Goal: Task Accomplishment & Management: Use online tool/utility

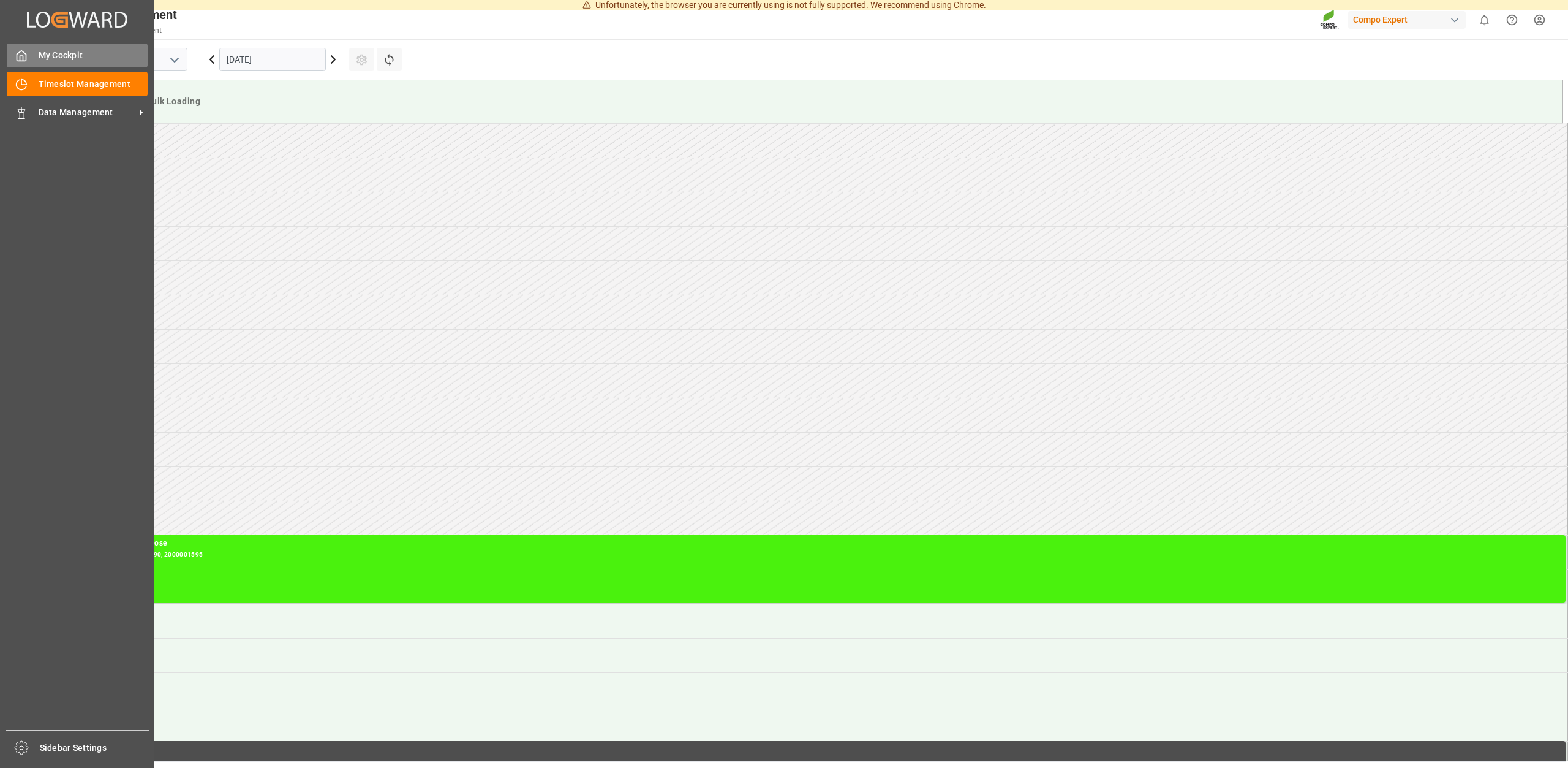
scroll to position [335, 0]
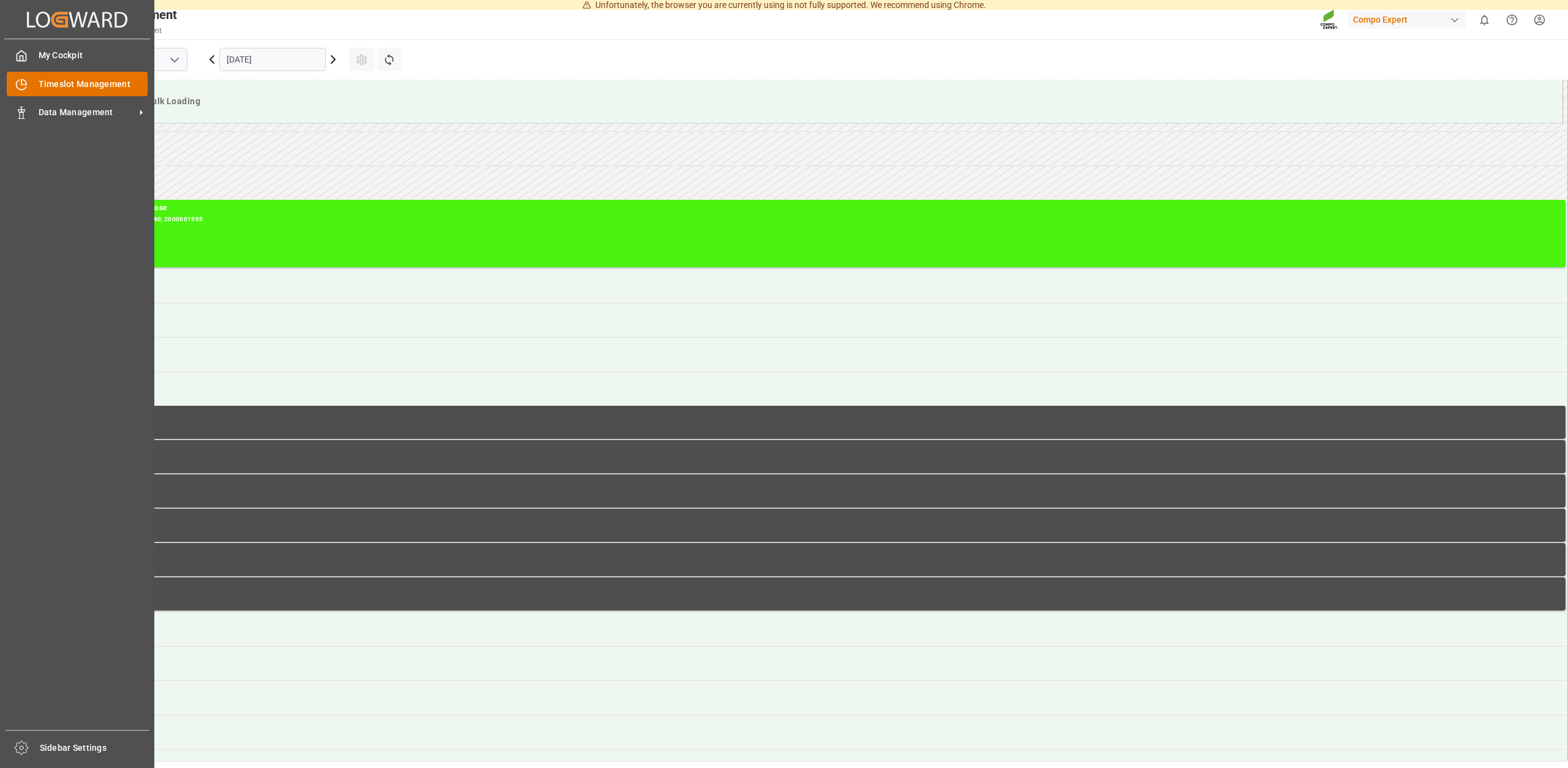
click at [52, 88] on span "Timeslot Management" at bounding box center [94, 84] width 110 height 13
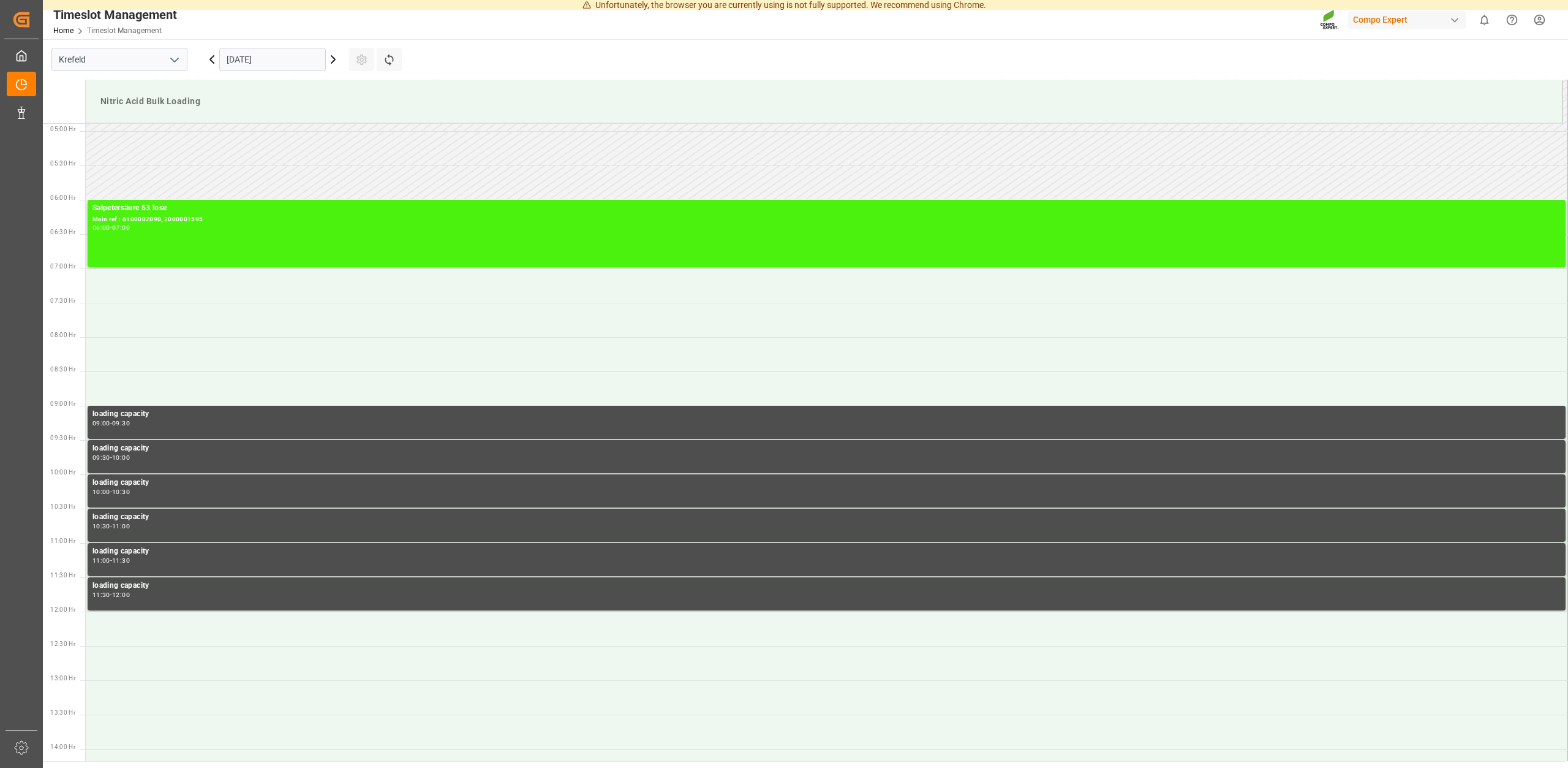
click at [212, 56] on icon at bounding box center [211, 59] width 15 height 15
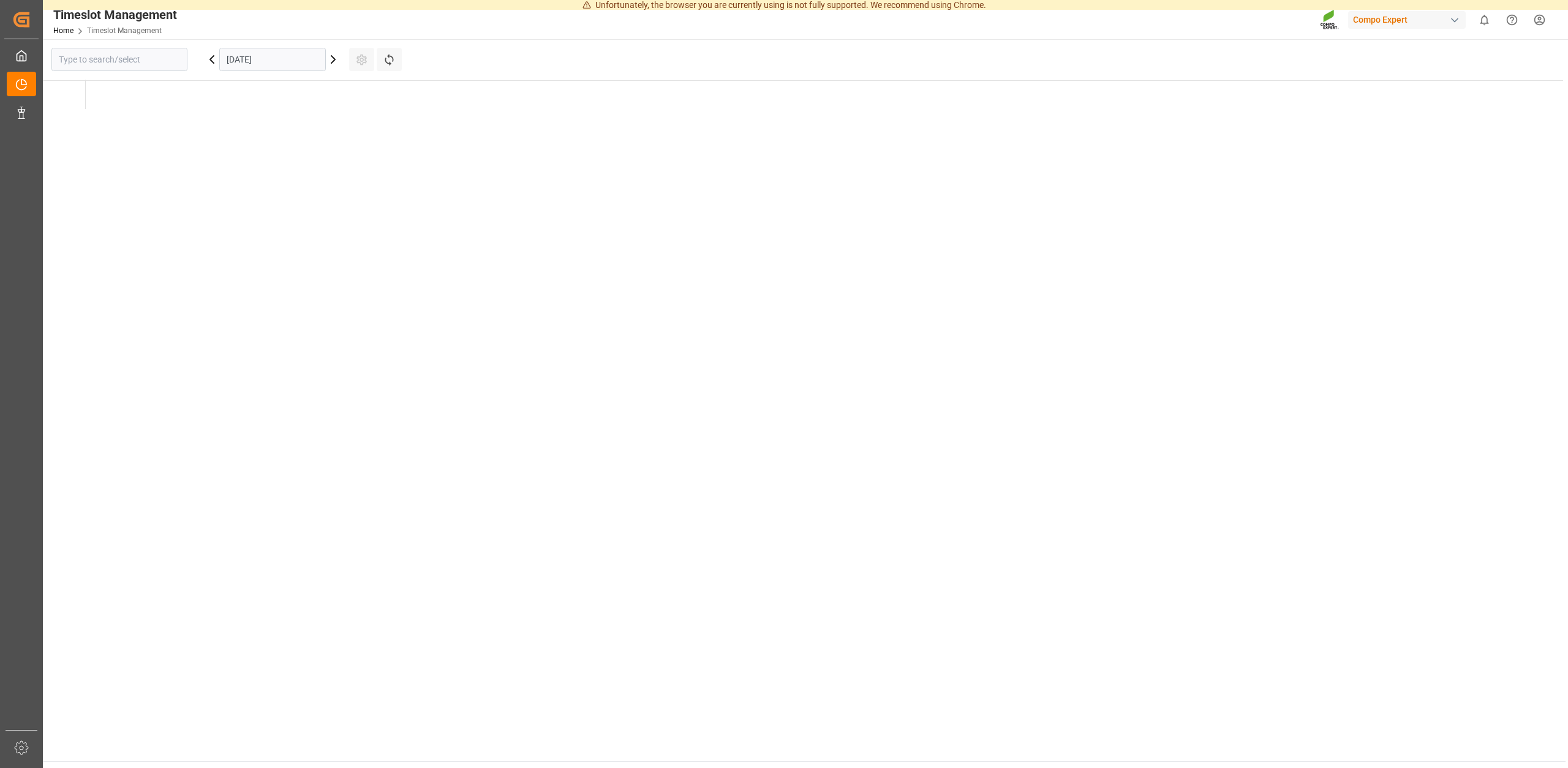
type input "Krefeld"
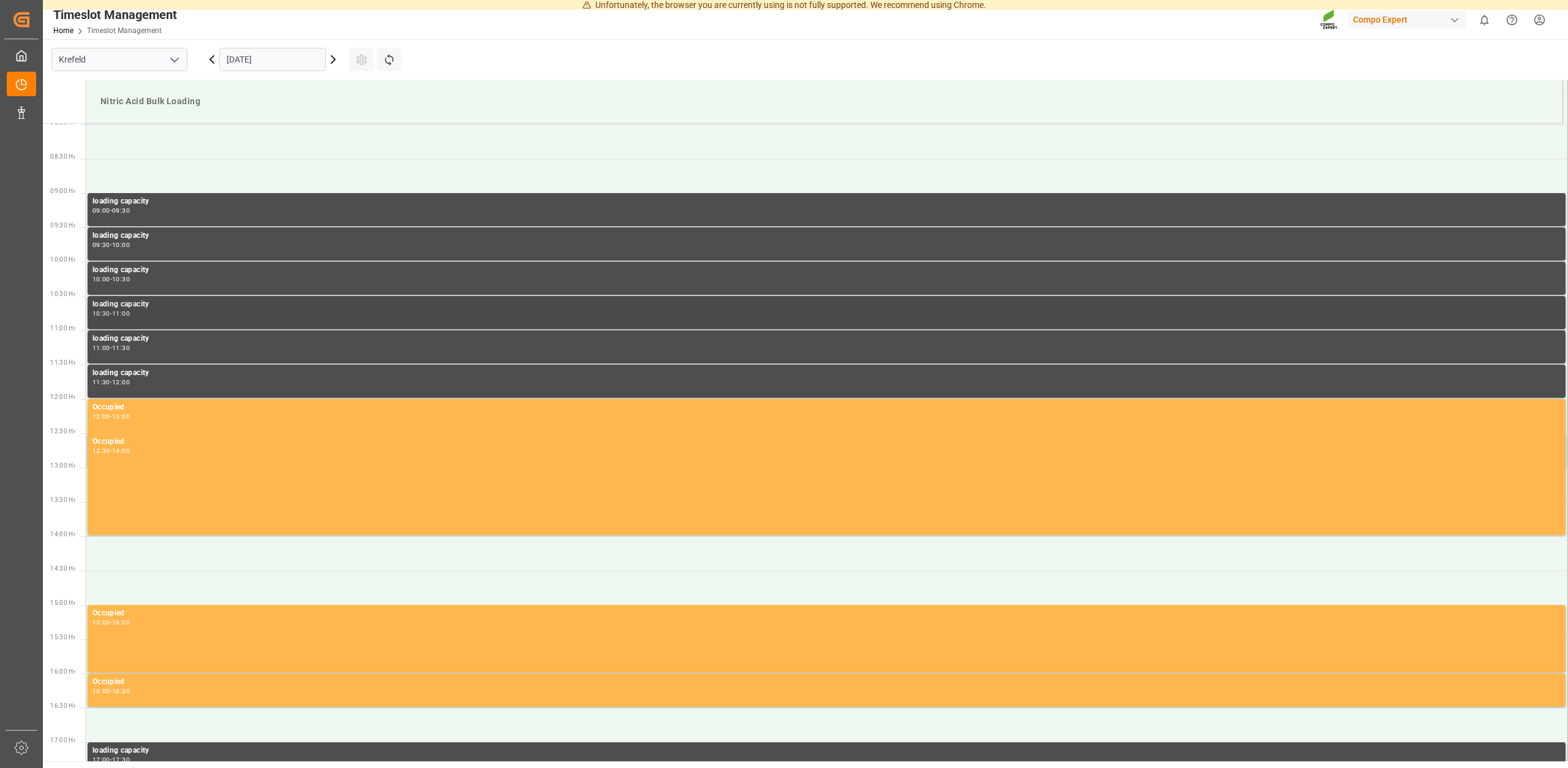
scroll to position [503, 0]
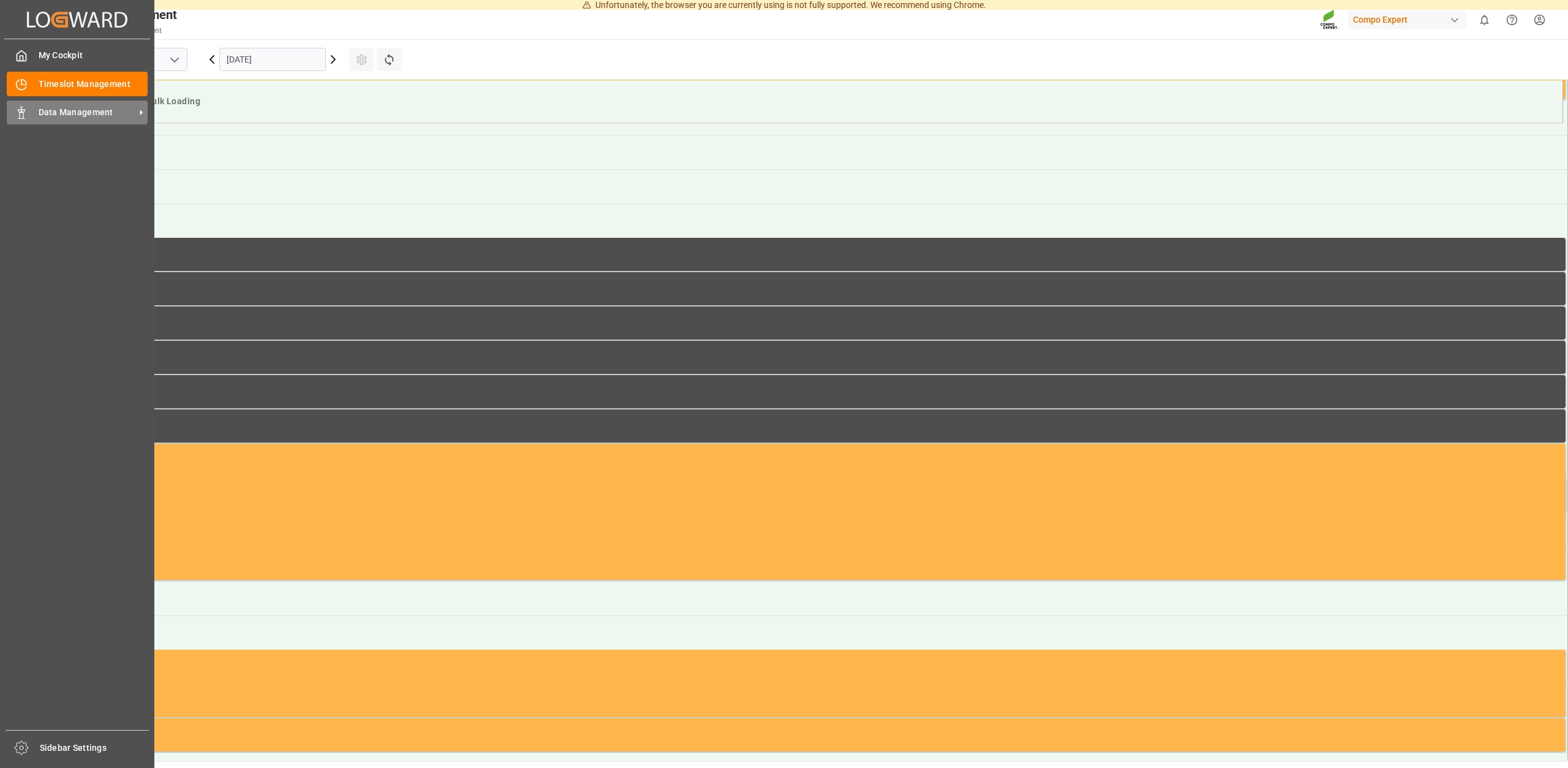
click at [65, 108] on span "Data Management" at bounding box center [87, 112] width 97 height 13
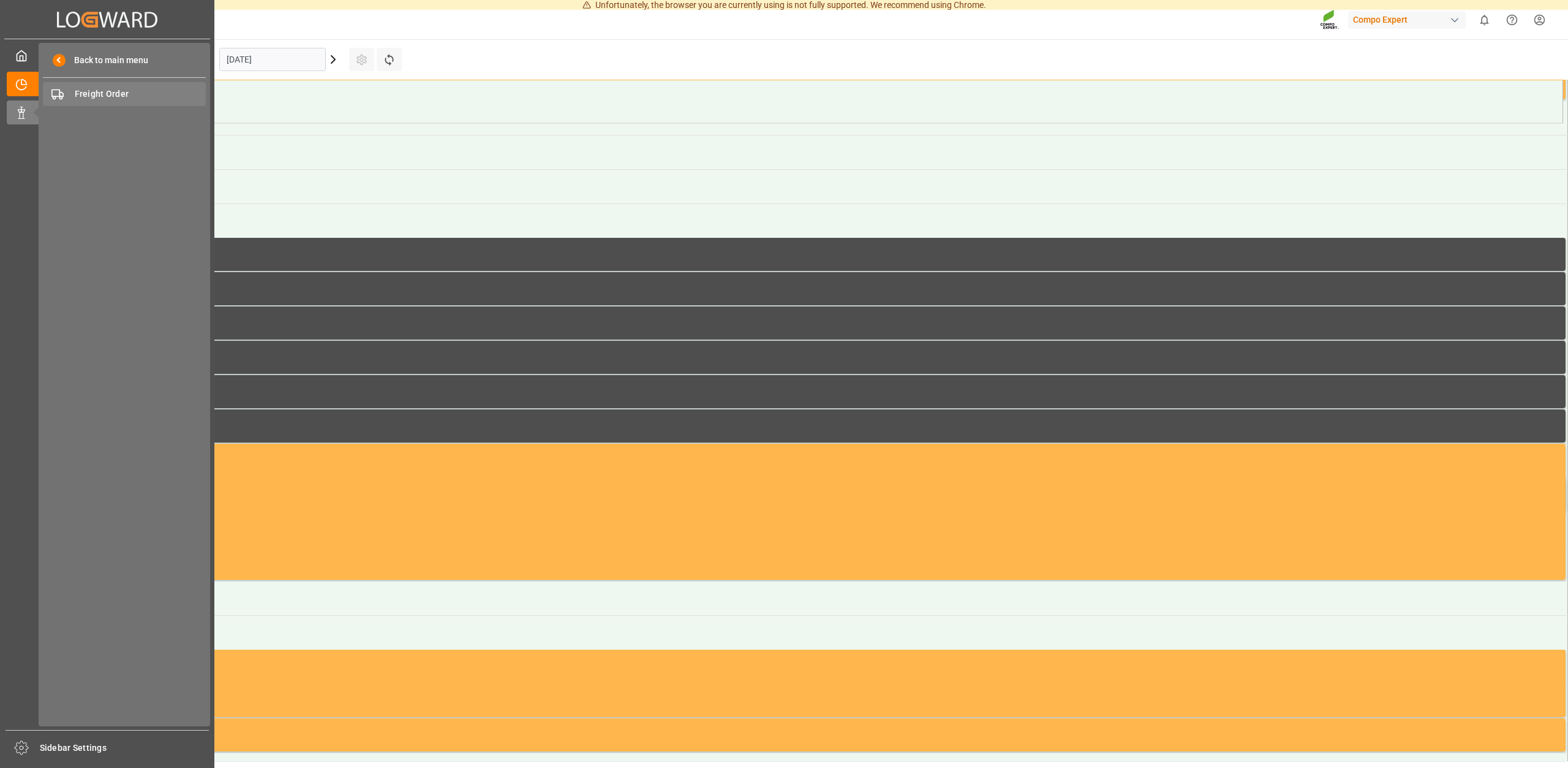
click at [122, 98] on span "Freight Order" at bounding box center [141, 94] width 132 height 13
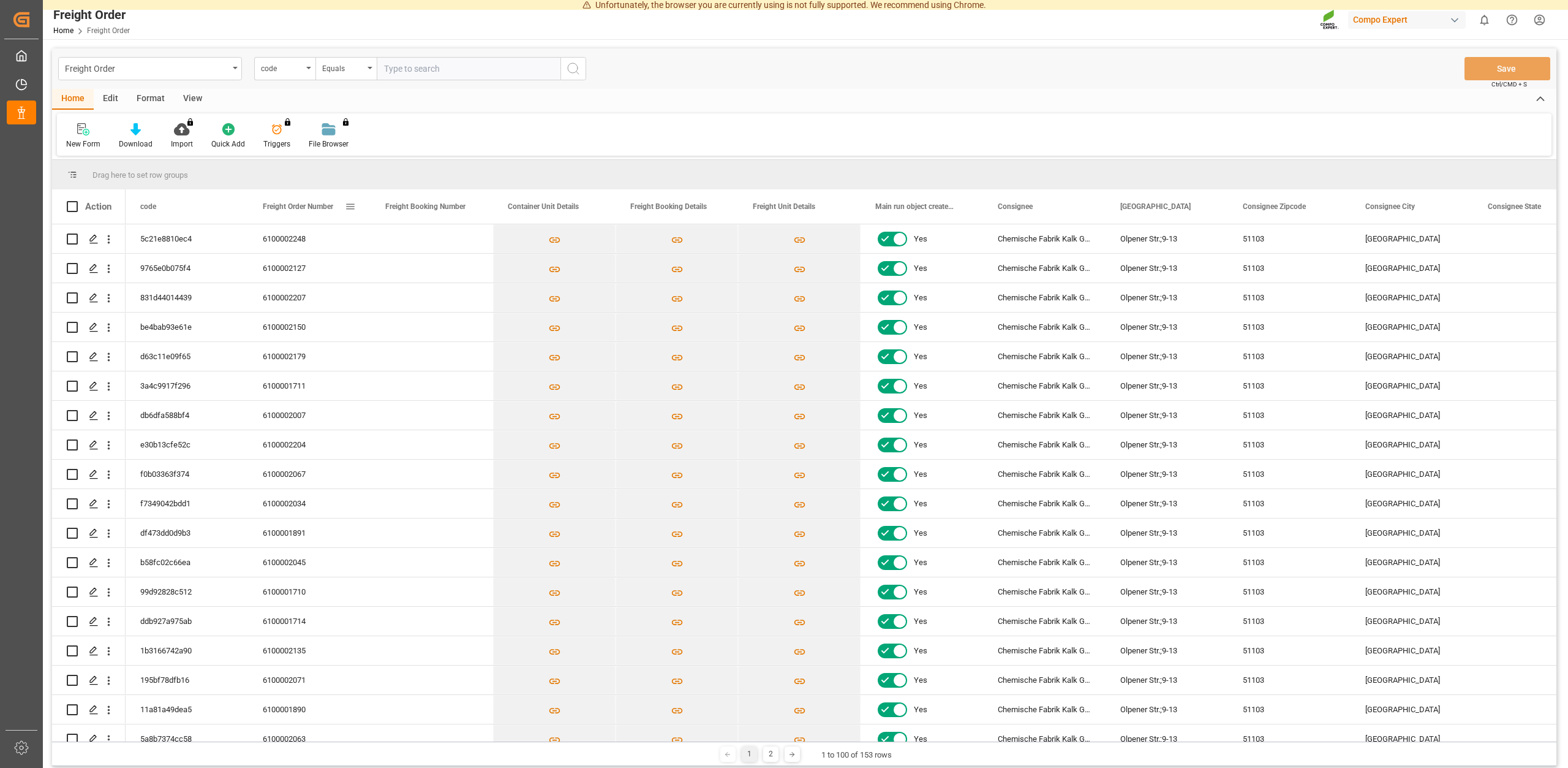
click at [351, 208] on span at bounding box center [351, 207] width 11 height 11
click at [299, 207] on span "Freight Order Number" at bounding box center [298, 206] width 70 height 9
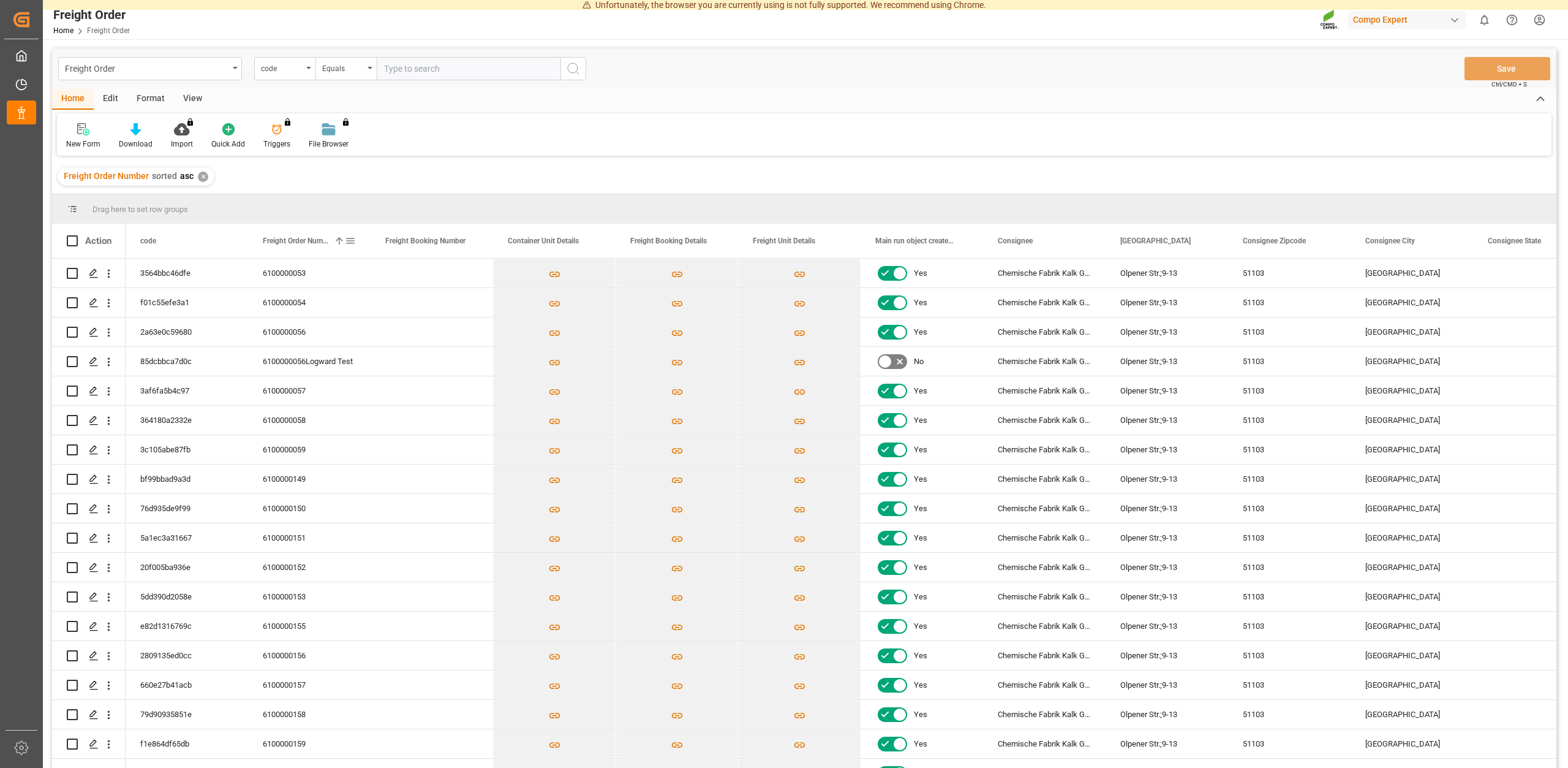
click at [300, 240] on span "Freight Order Number" at bounding box center [296, 241] width 66 height 9
click at [95, 595] on icon "Press SPACE to select this row." at bounding box center [94, 597] width 10 height 10
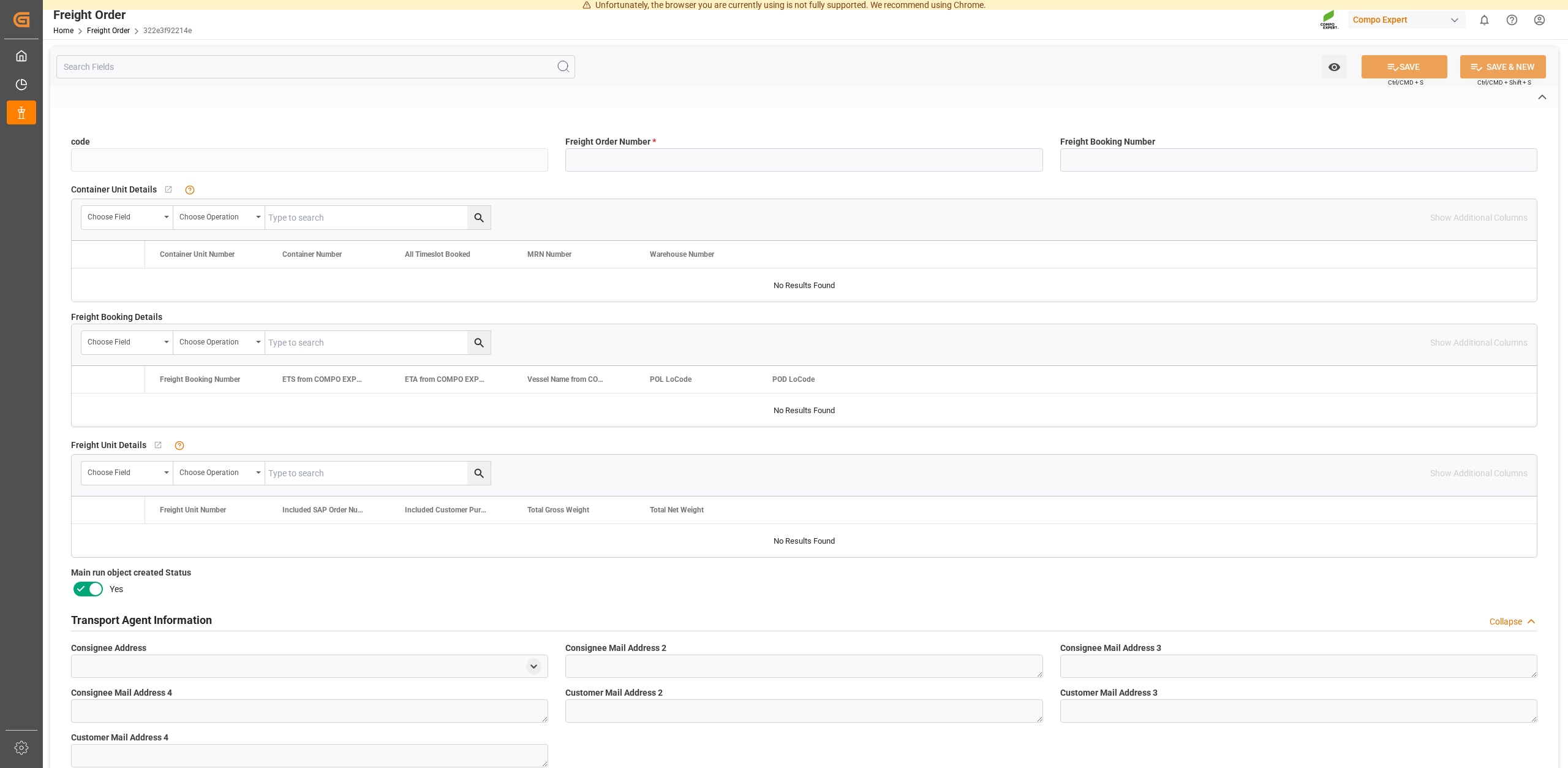
type input "322e3f92214e"
type input "6100002070"
type input "No"
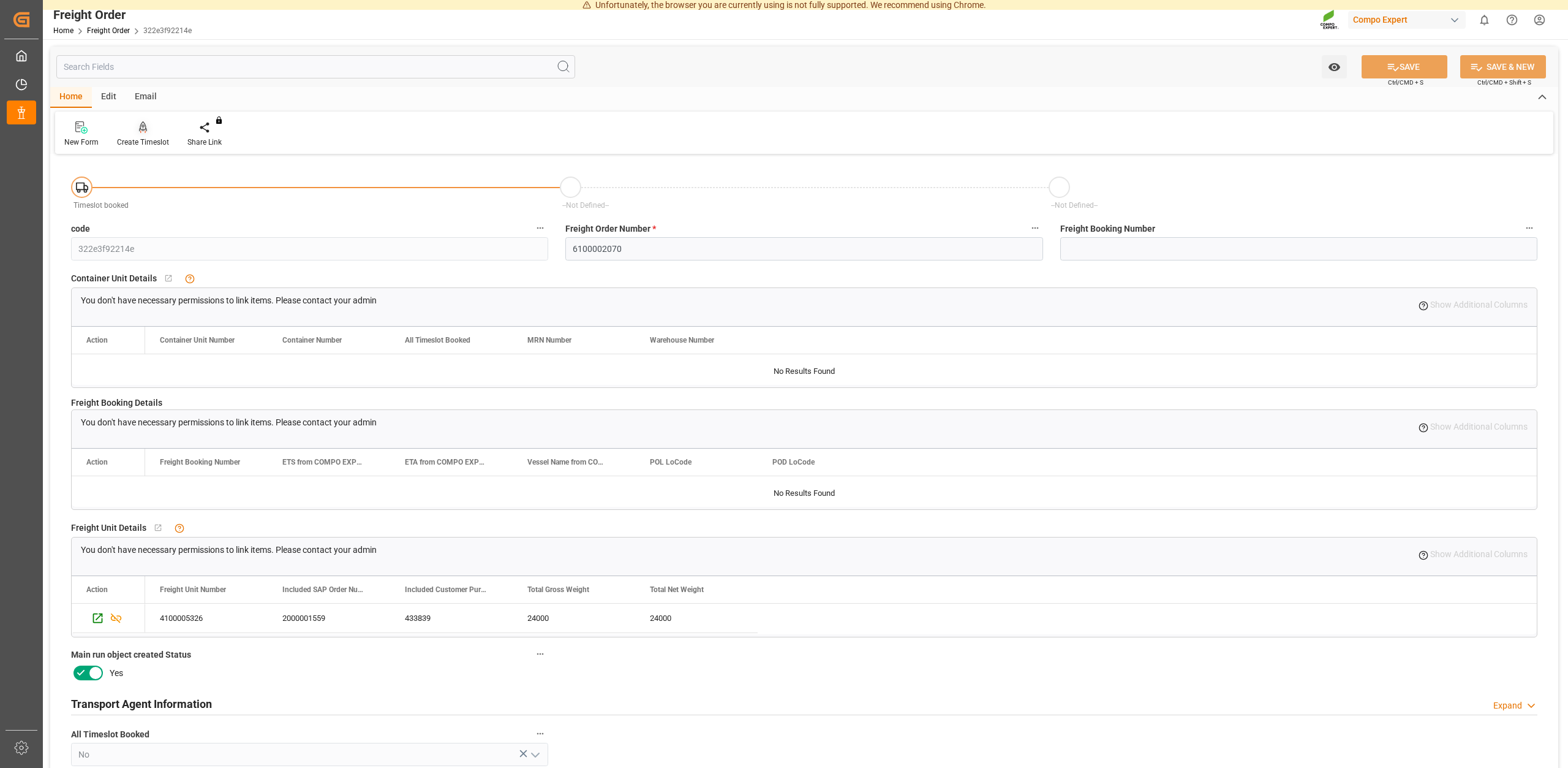
click at [146, 142] on div "Create Timeslot" at bounding box center [142, 142] width 52 height 11
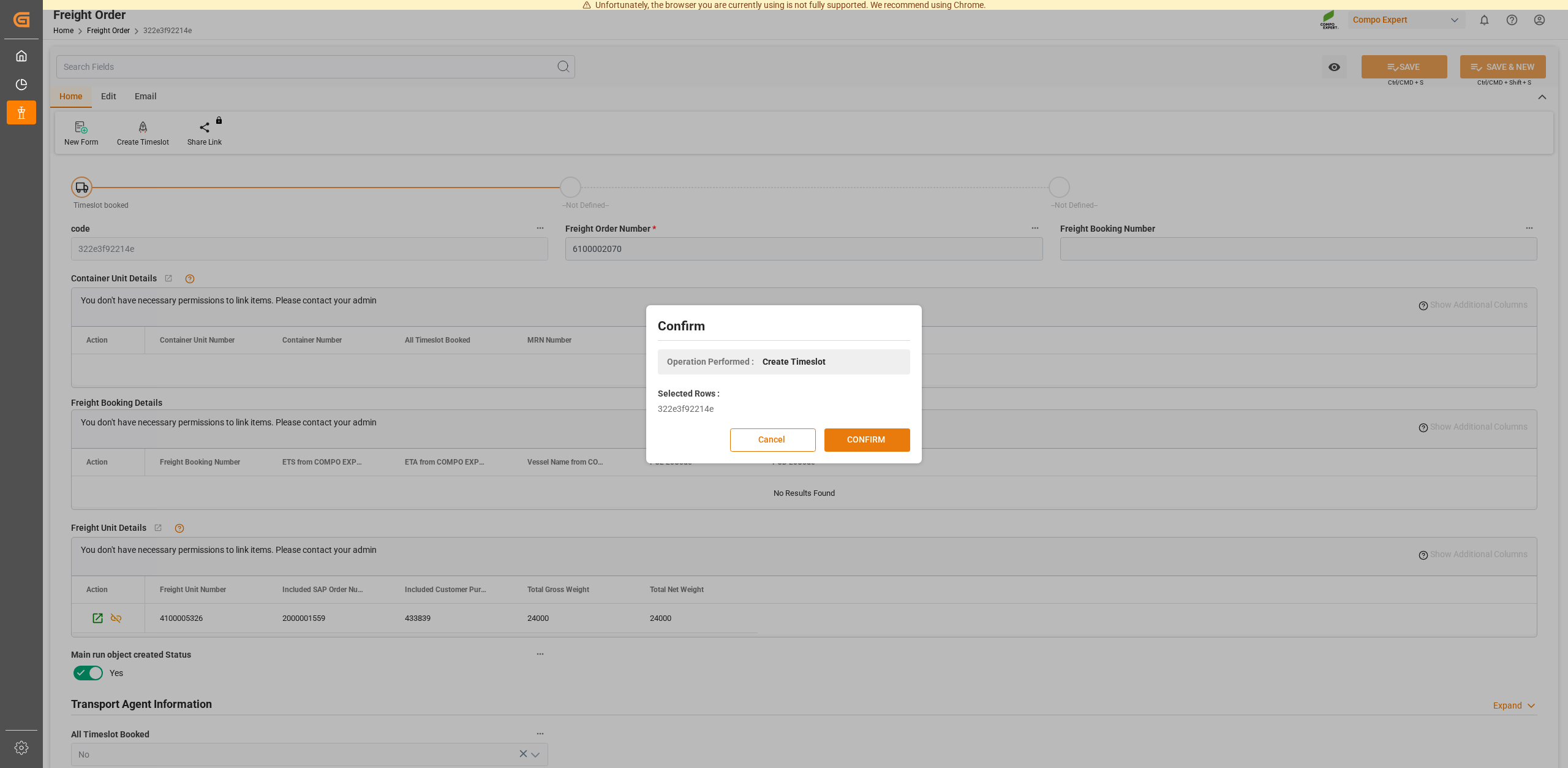
click at [866, 439] on button "CONFIRM" at bounding box center [867, 440] width 86 height 23
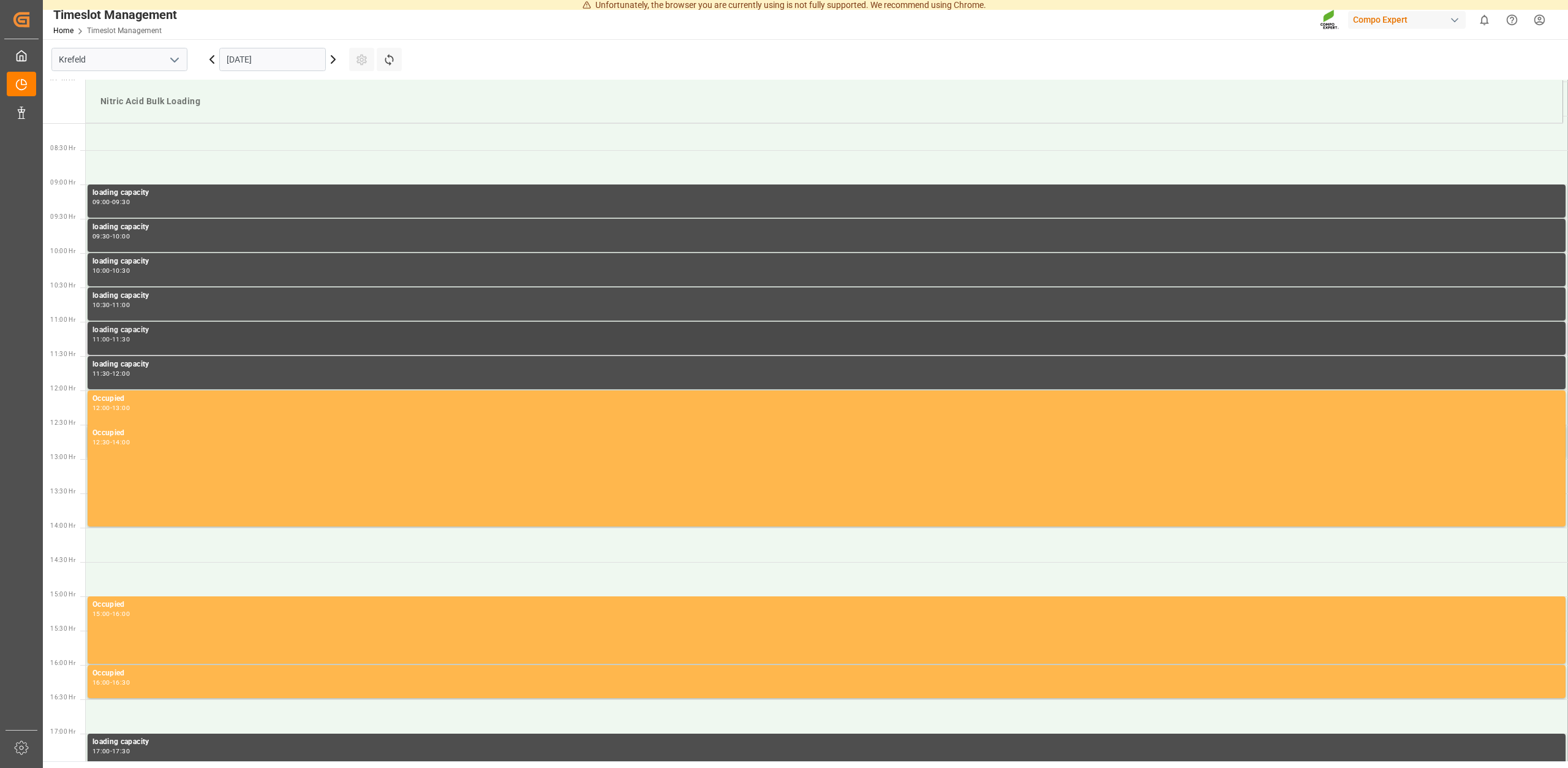
scroll to position [566, 0]
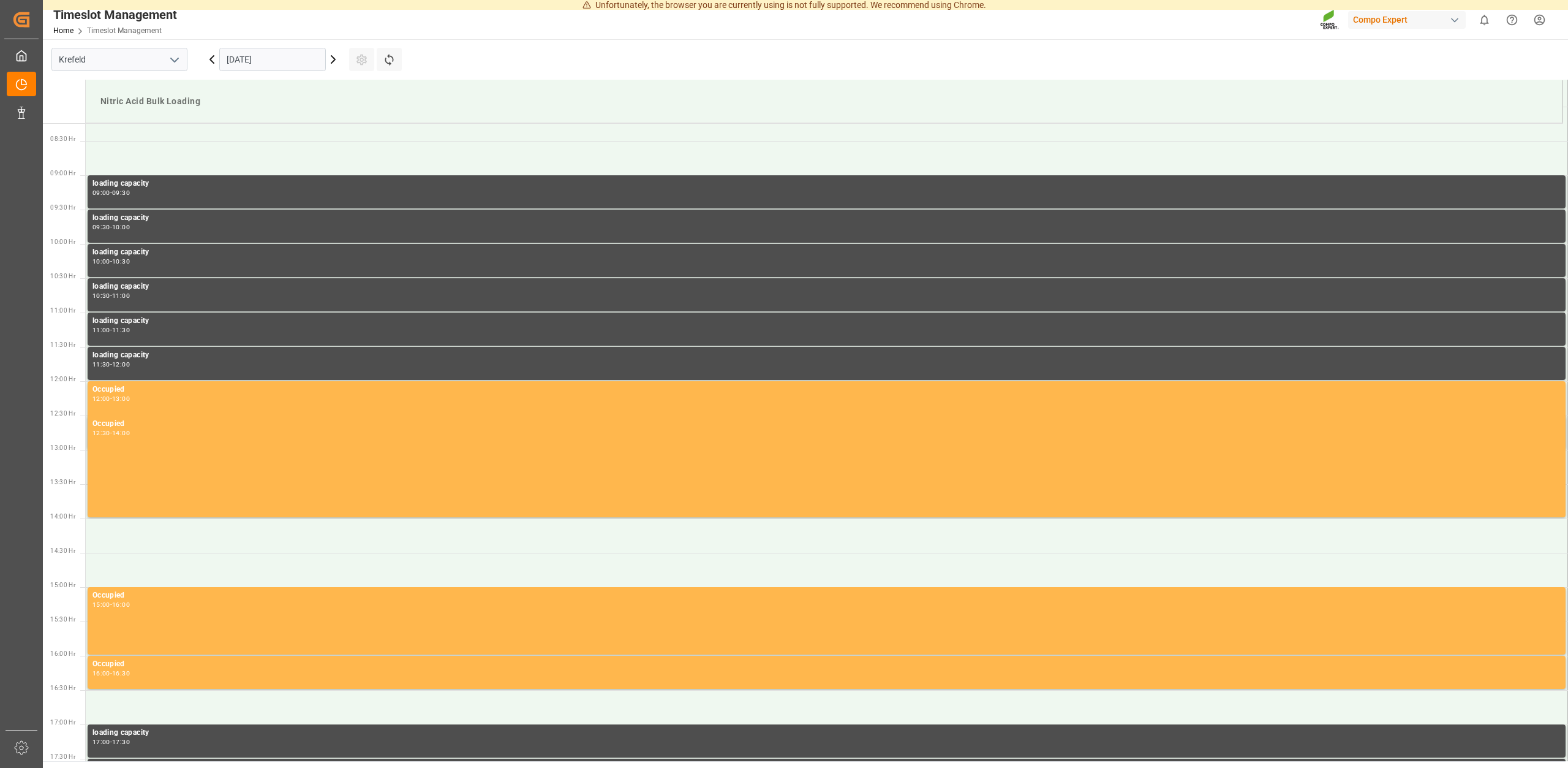
click at [334, 60] on icon at bounding box center [333, 59] width 15 height 15
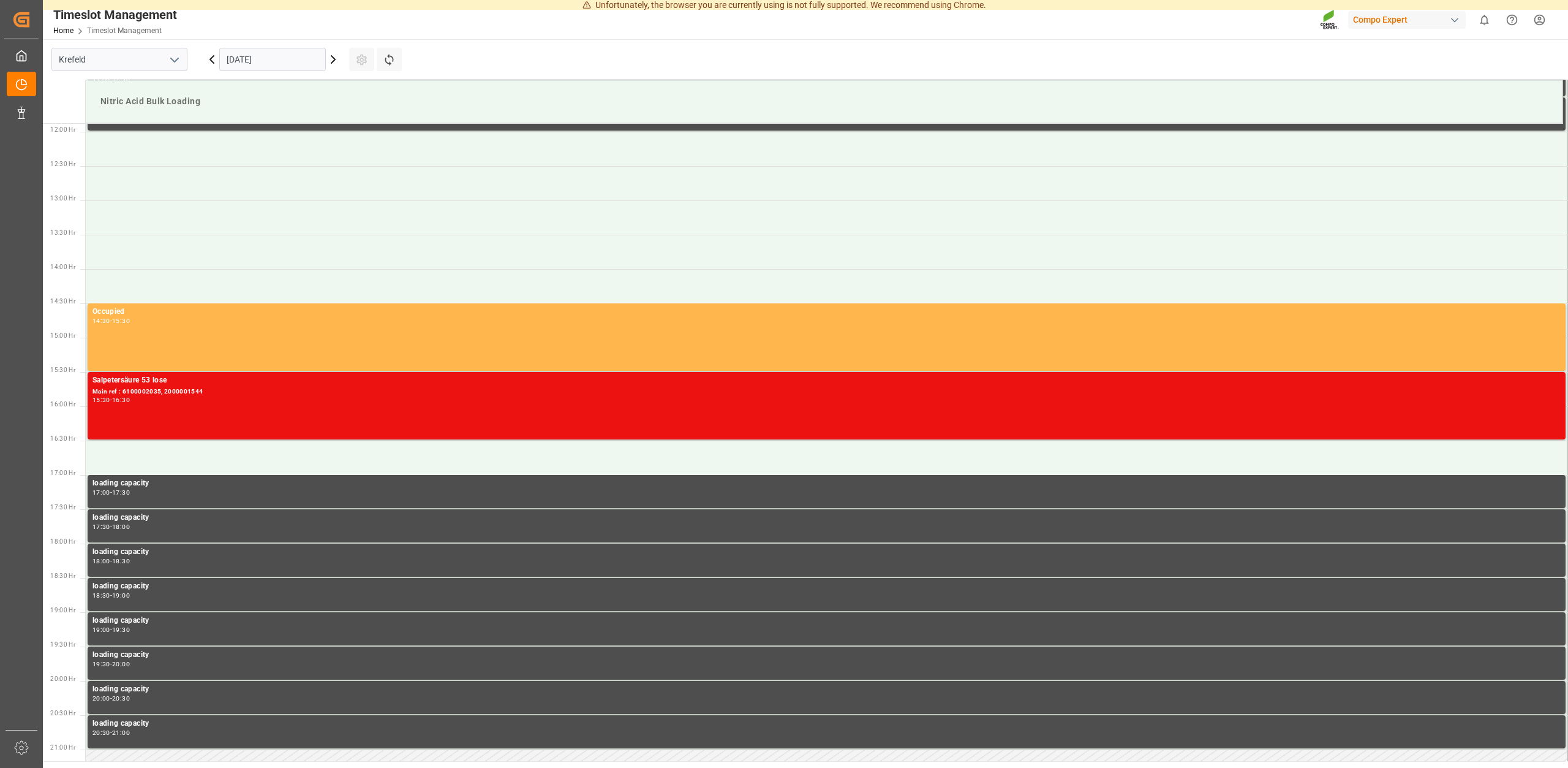
scroll to position [815, 0]
click at [327, 62] on icon at bounding box center [333, 59] width 15 height 15
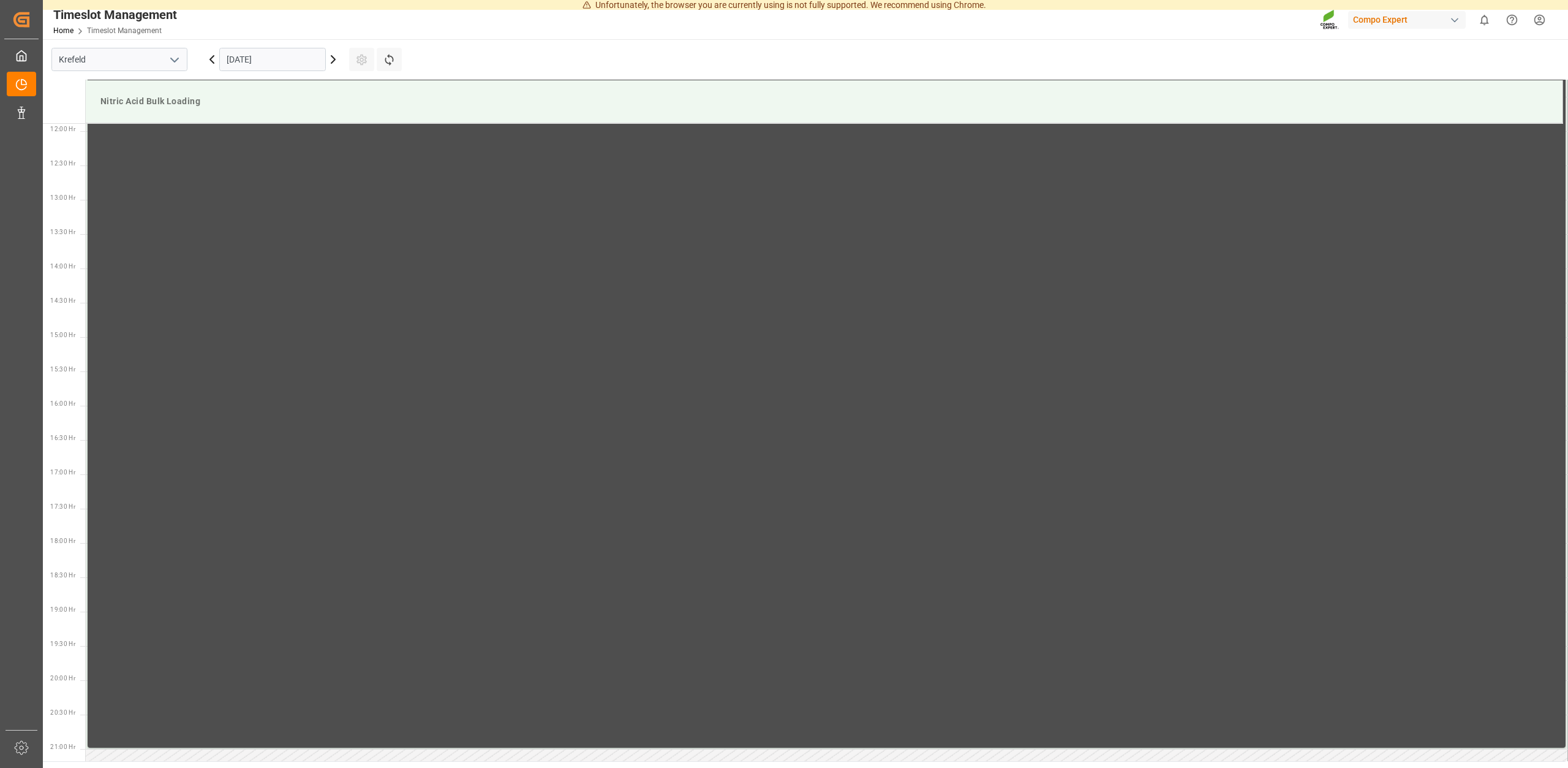
click at [335, 60] on icon at bounding box center [333, 59] width 4 height 7
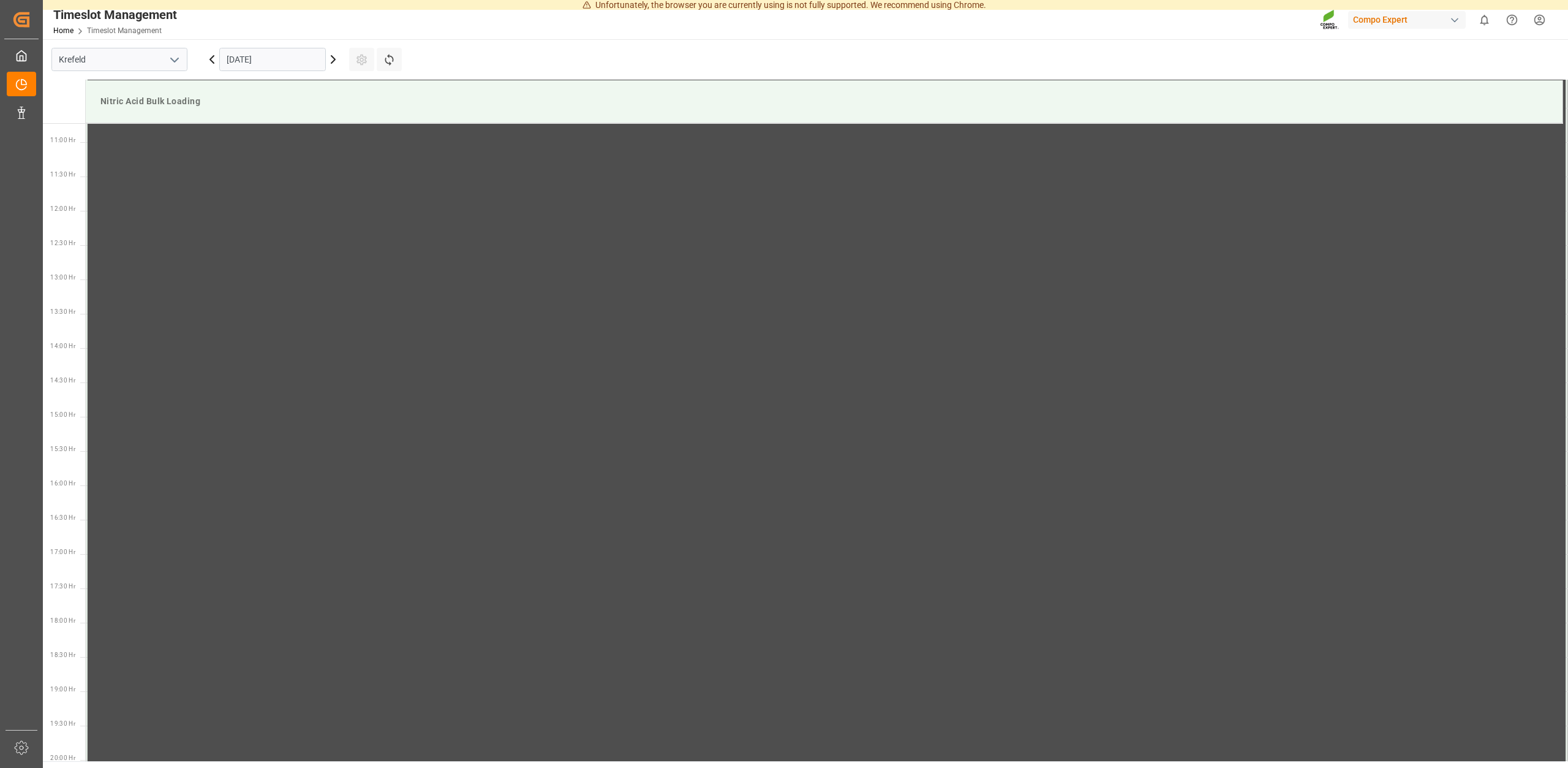
scroll to position [812, 0]
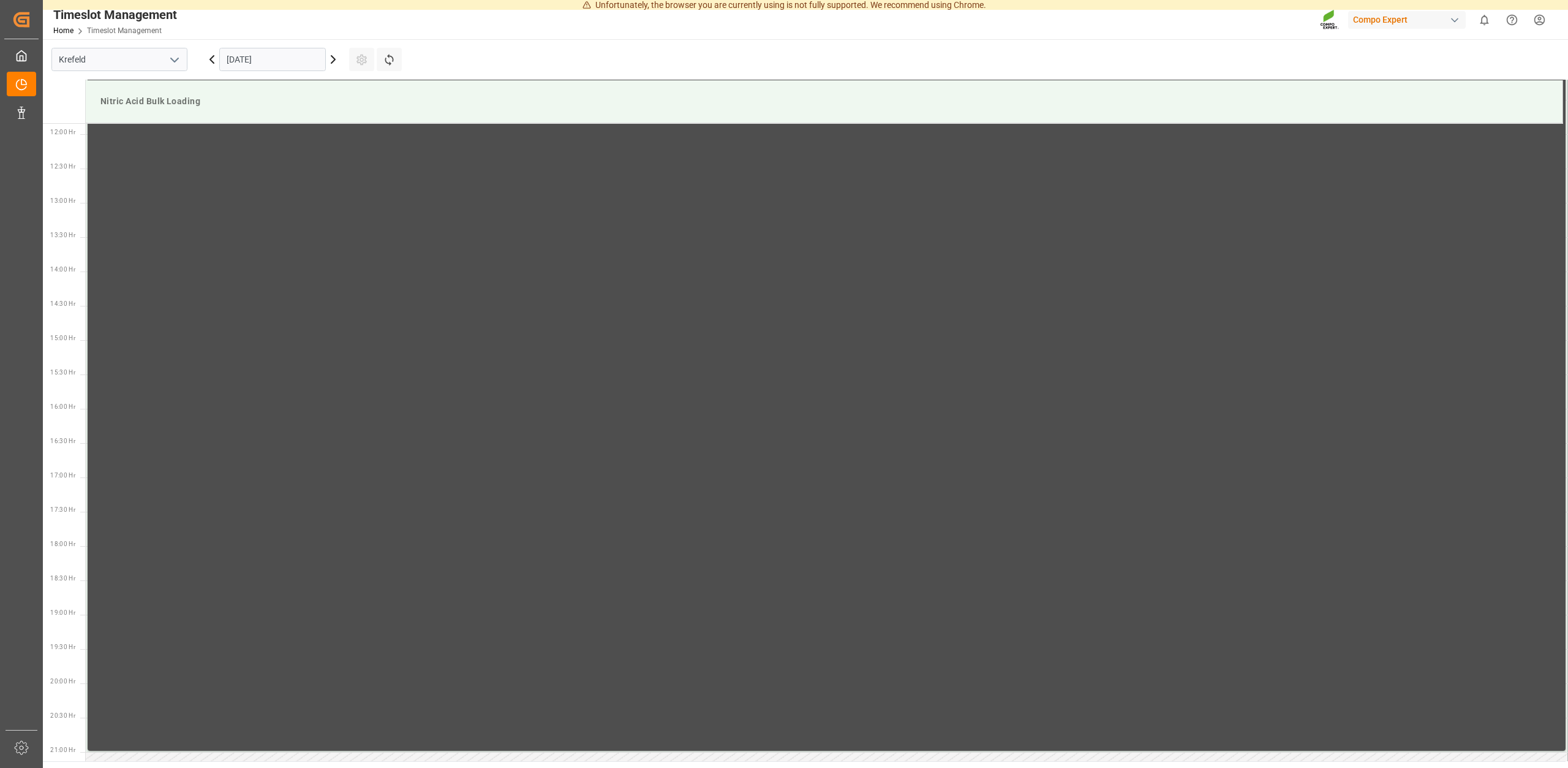
click at [335, 60] on icon at bounding box center [333, 59] width 4 height 7
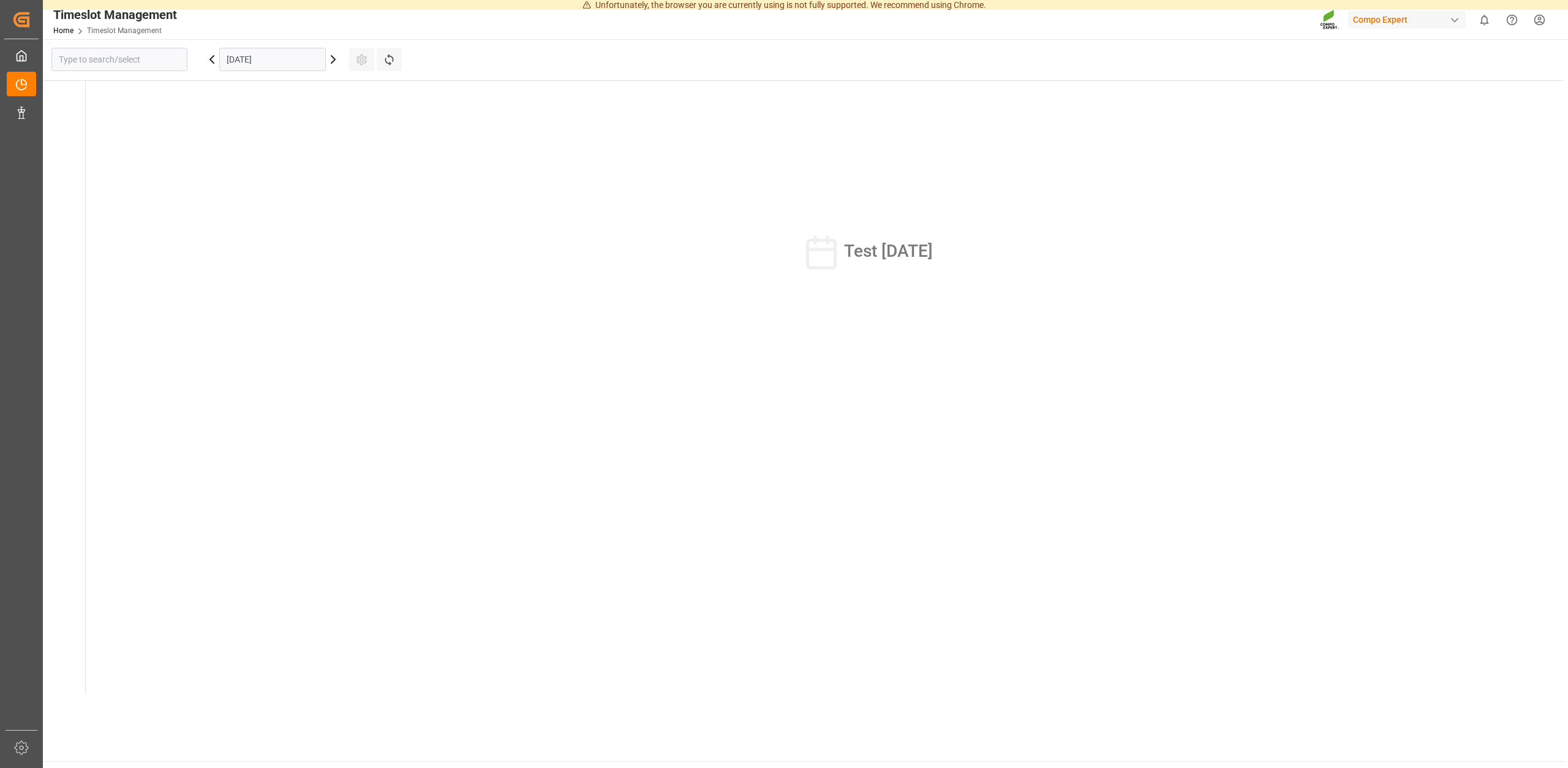
type input "Krefeld"
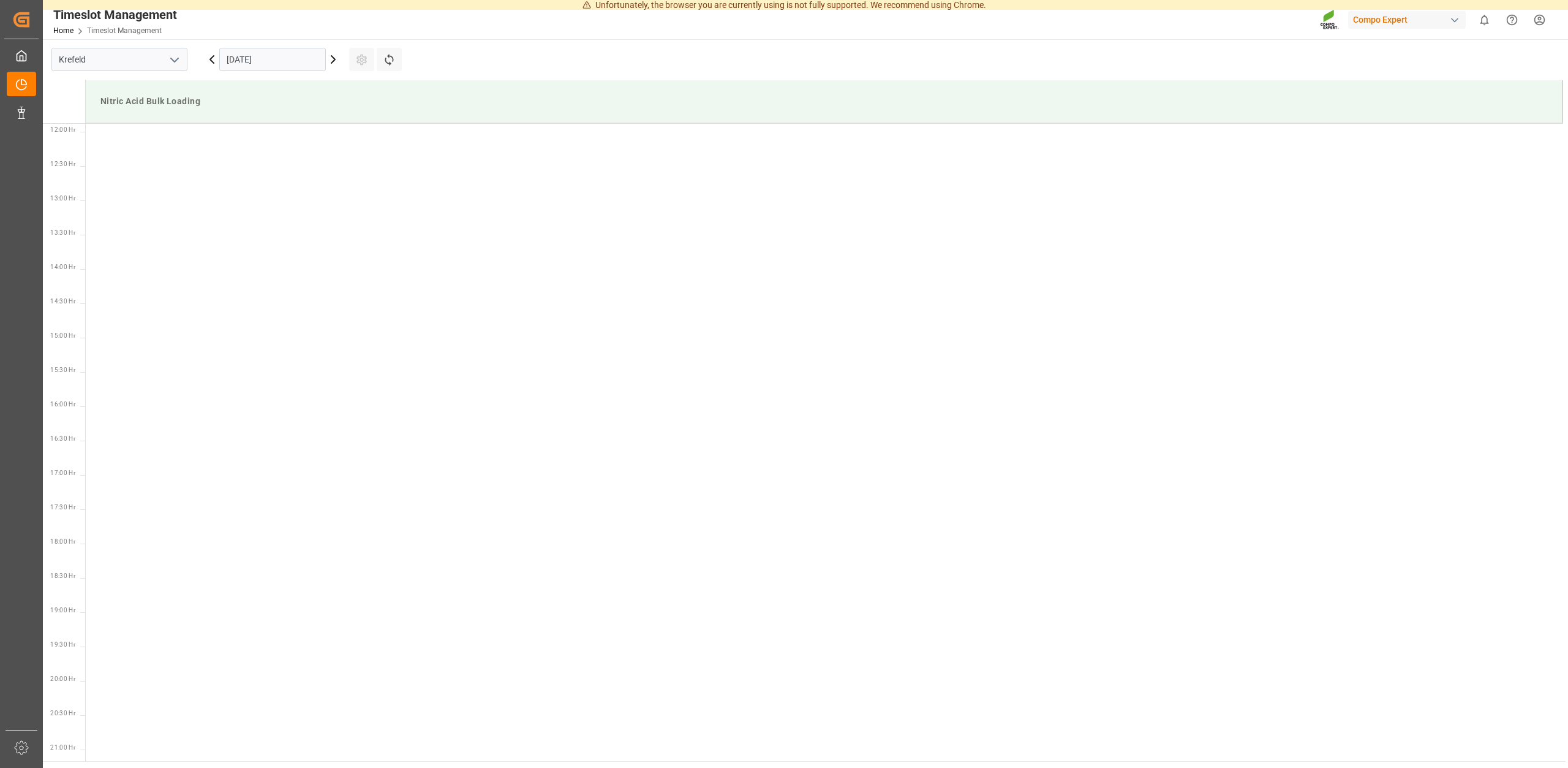
scroll to position [815, 0]
click at [335, 60] on icon at bounding box center [333, 59] width 4 height 7
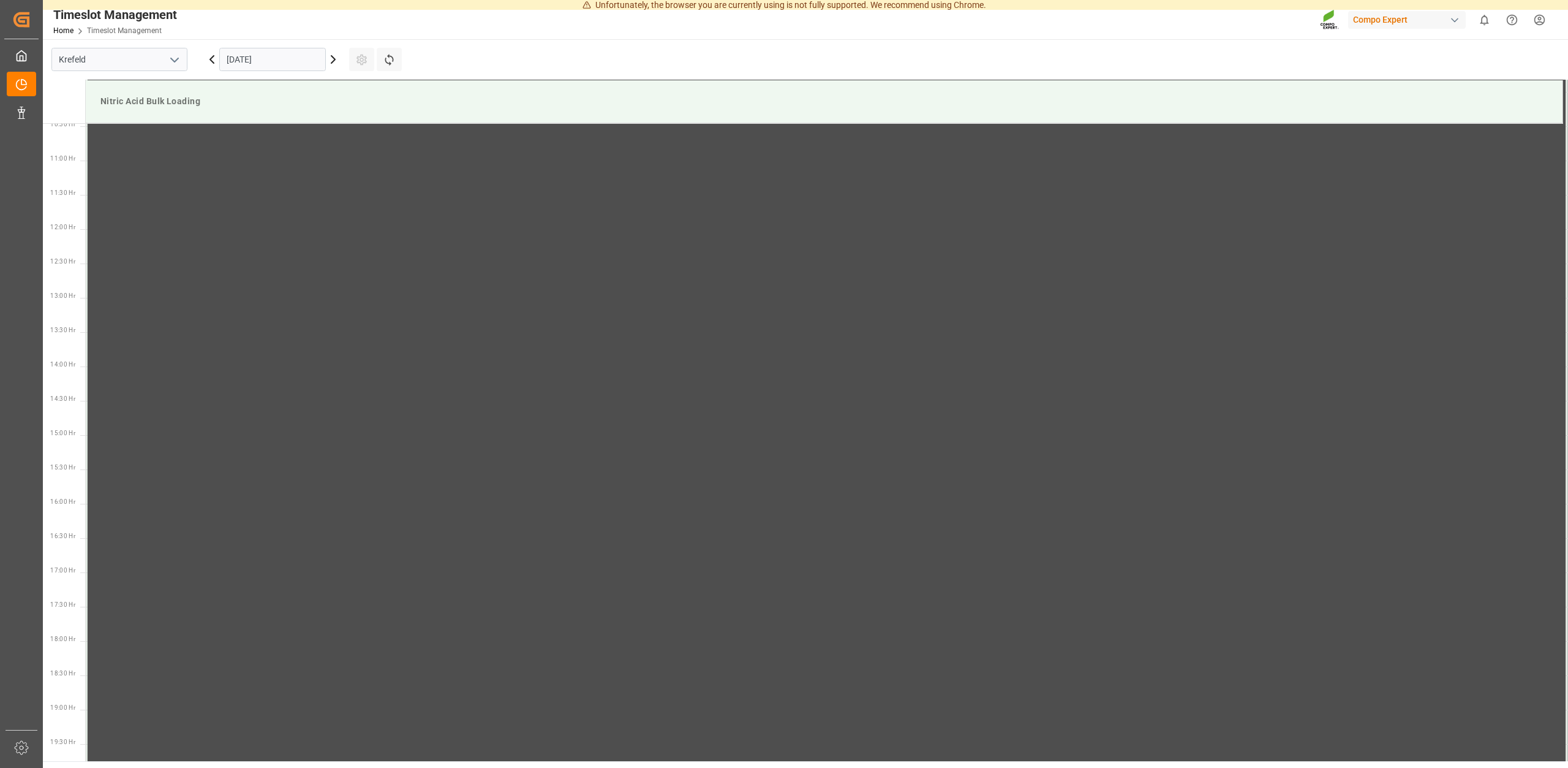
scroll to position [812, 0]
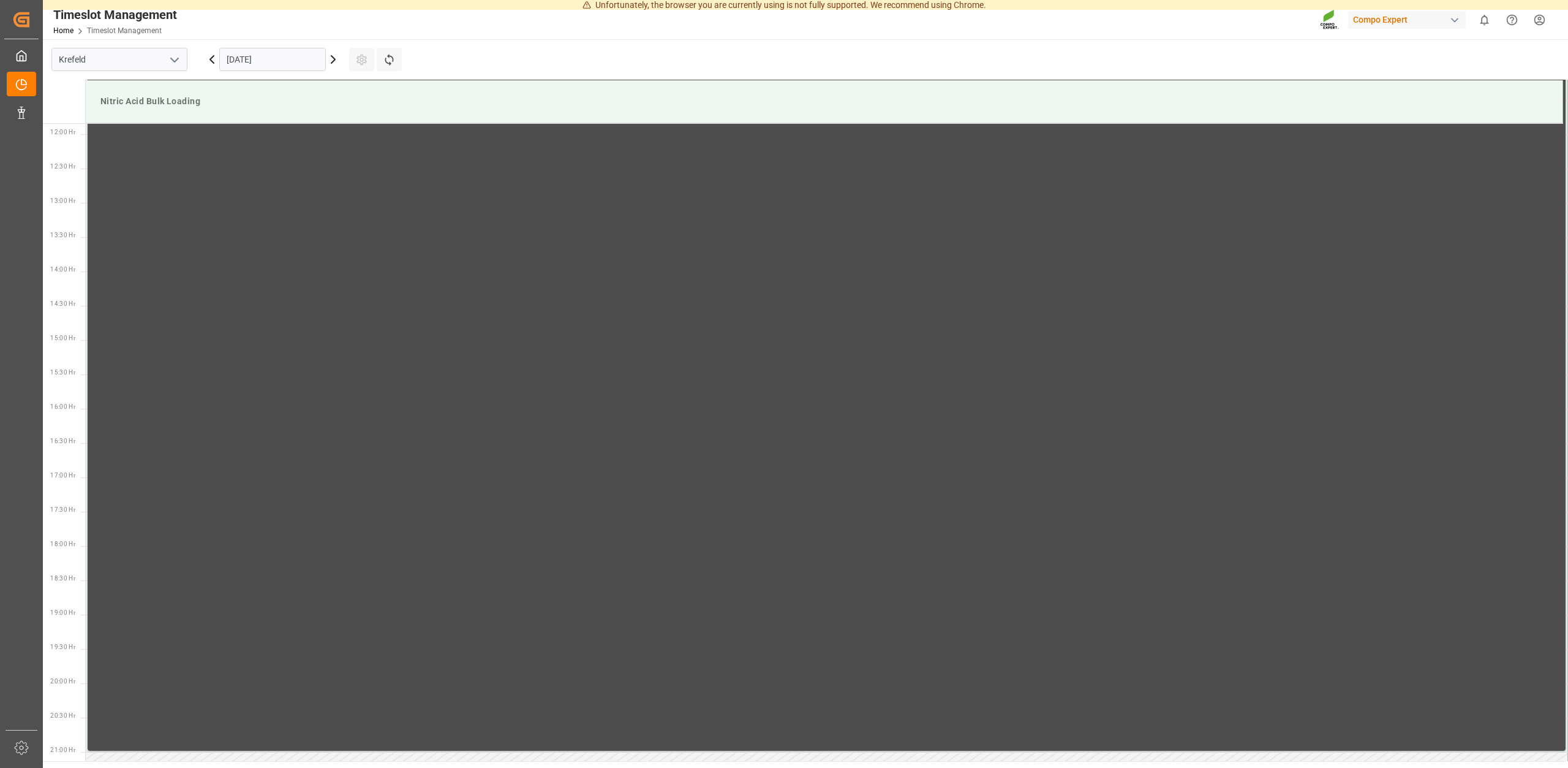
click at [335, 60] on icon at bounding box center [333, 59] width 4 height 7
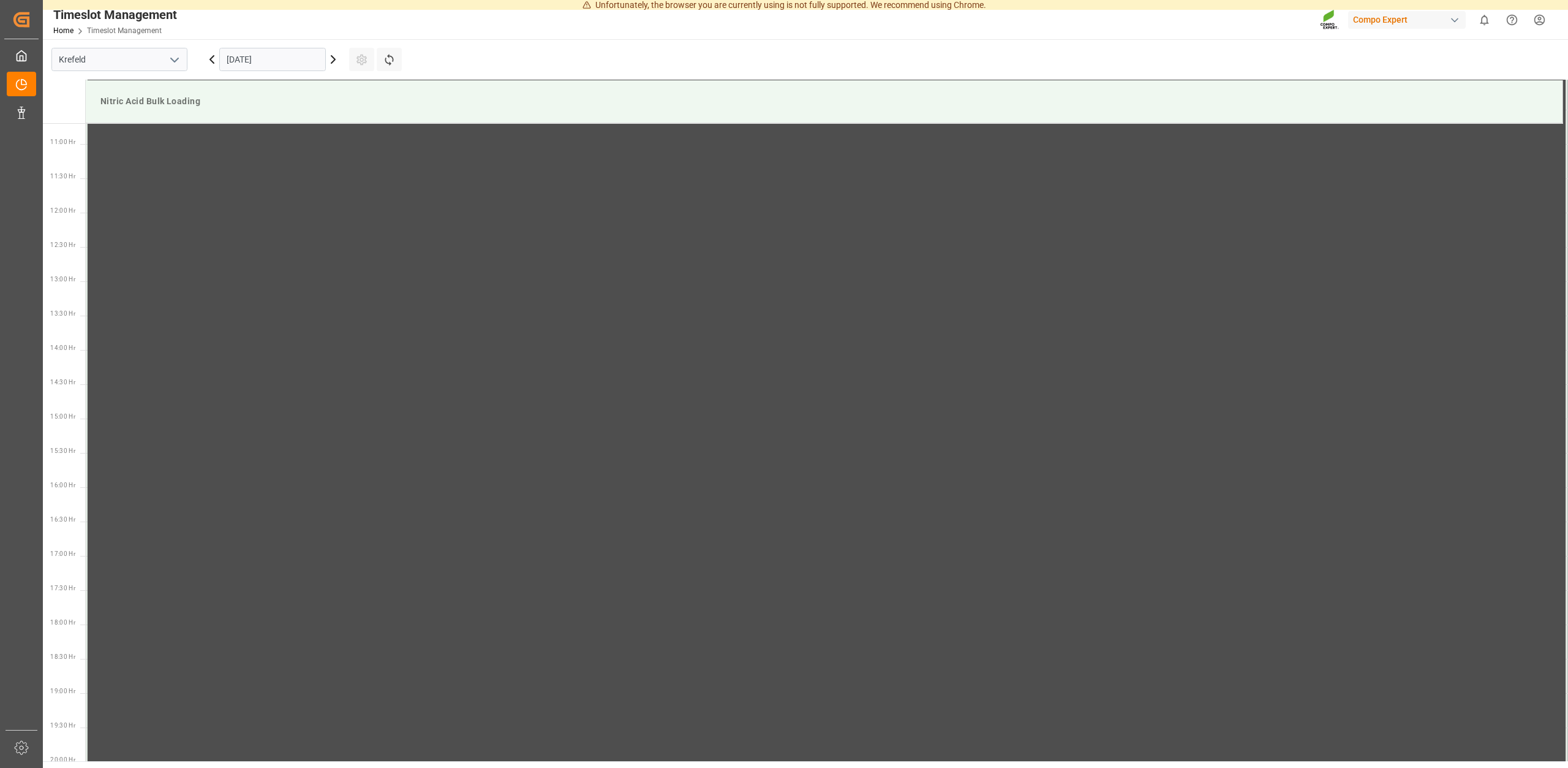
scroll to position [797, 0]
click at [335, 60] on icon at bounding box center [333, 59] width 4 height 7
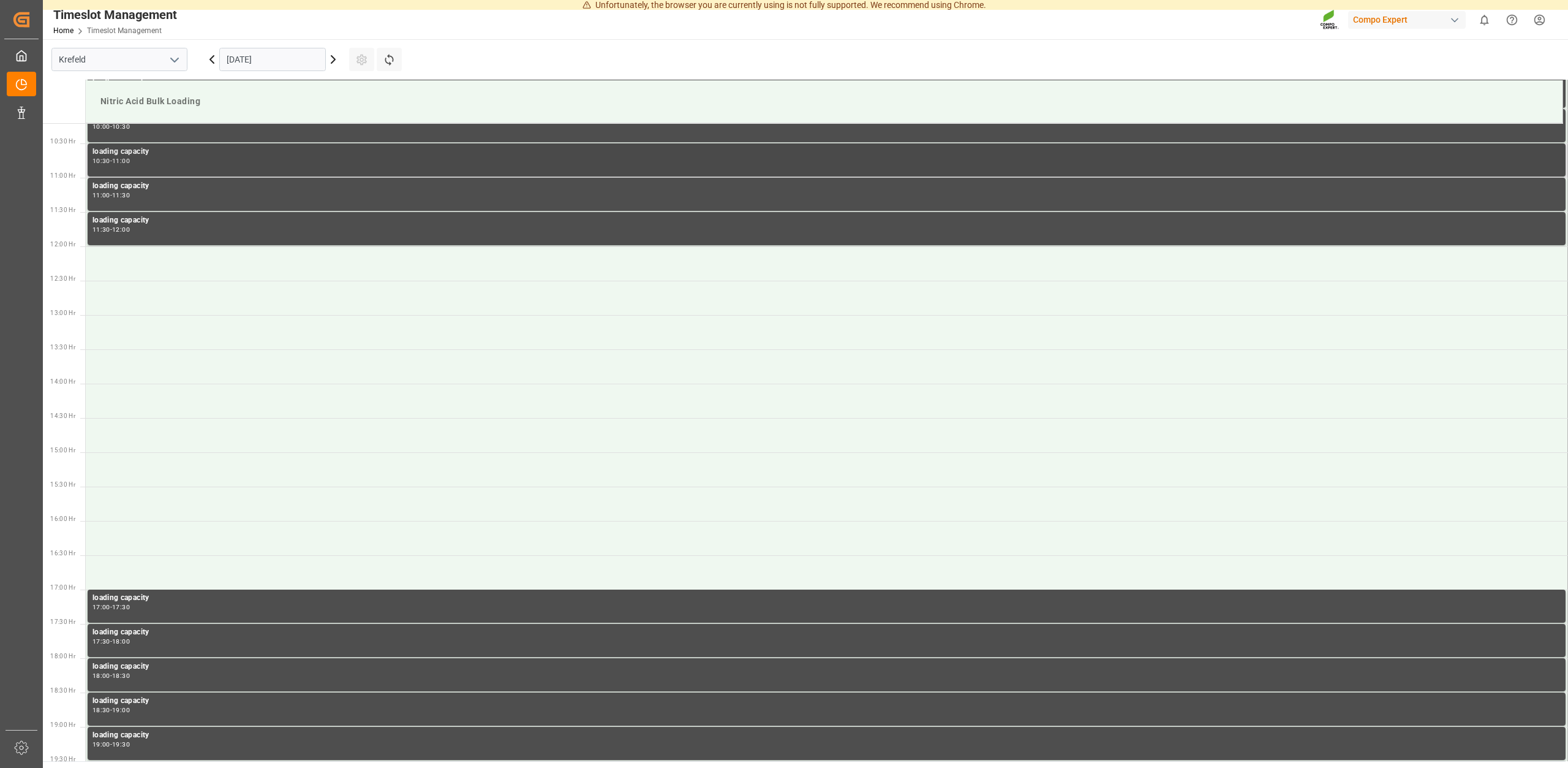
scroll to position [566, 0]
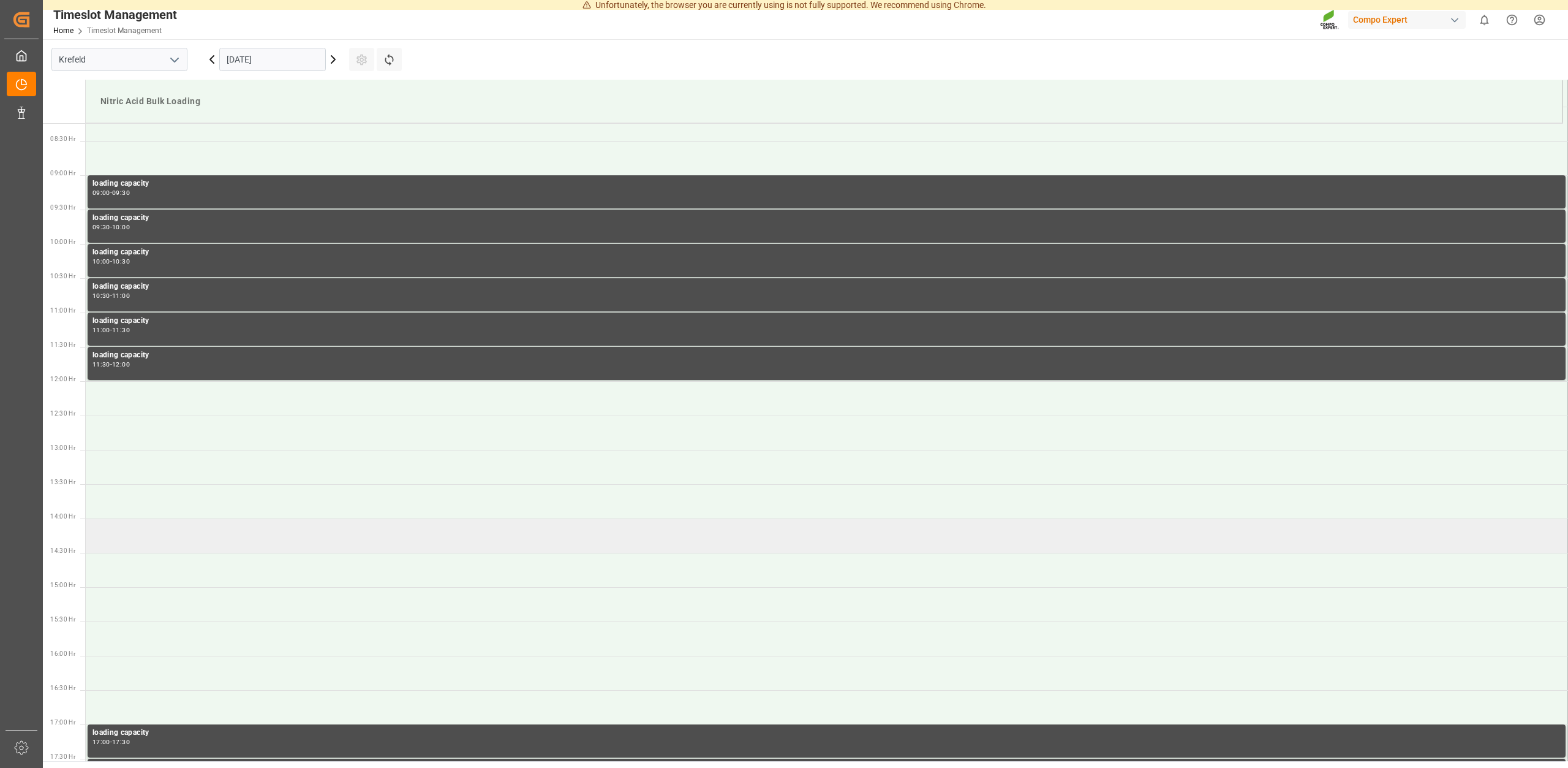
click at [155, 531] on td at bounding box center [827, 536] width 1482 height 34
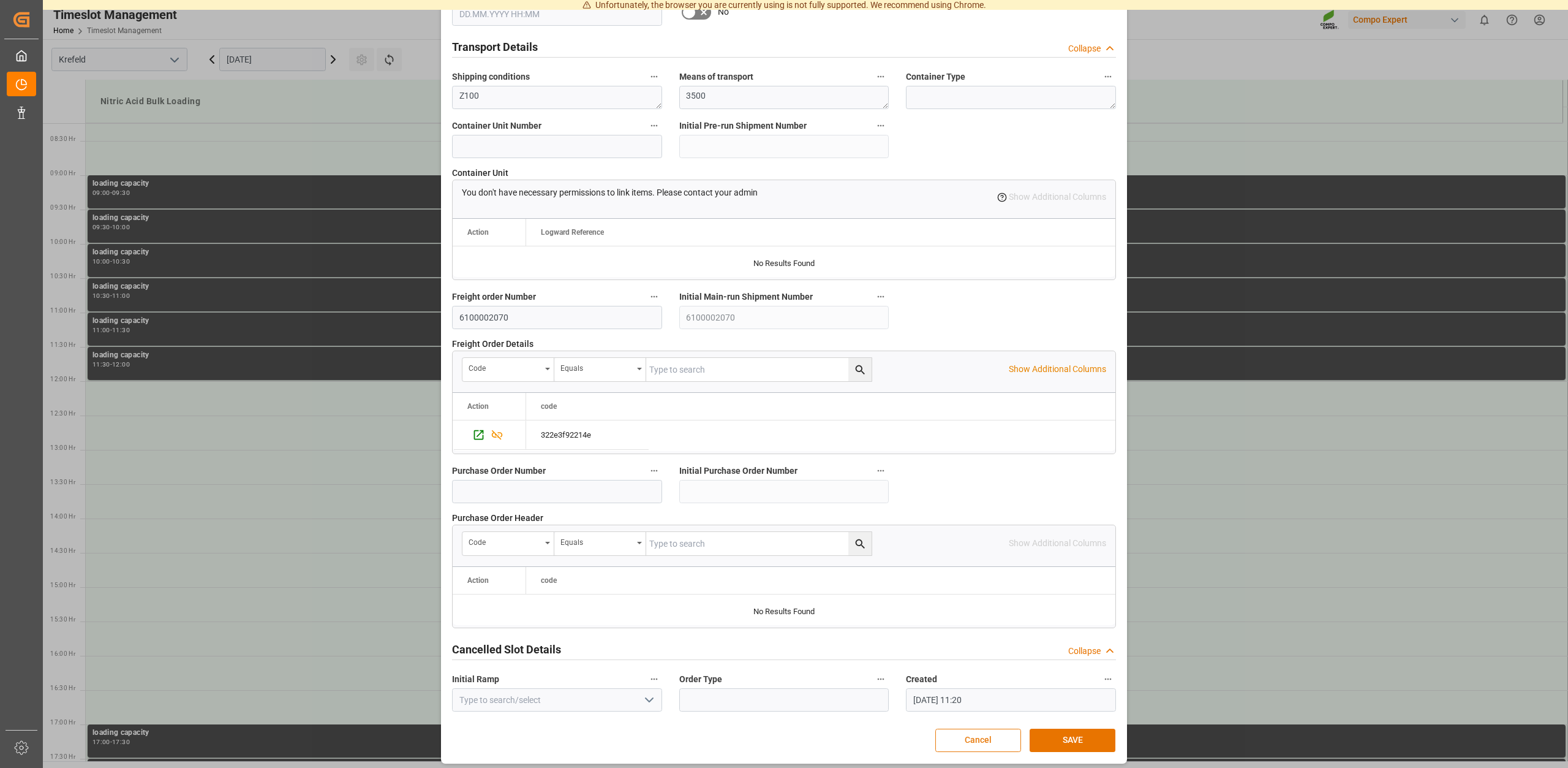
scroll to position [930, 0]
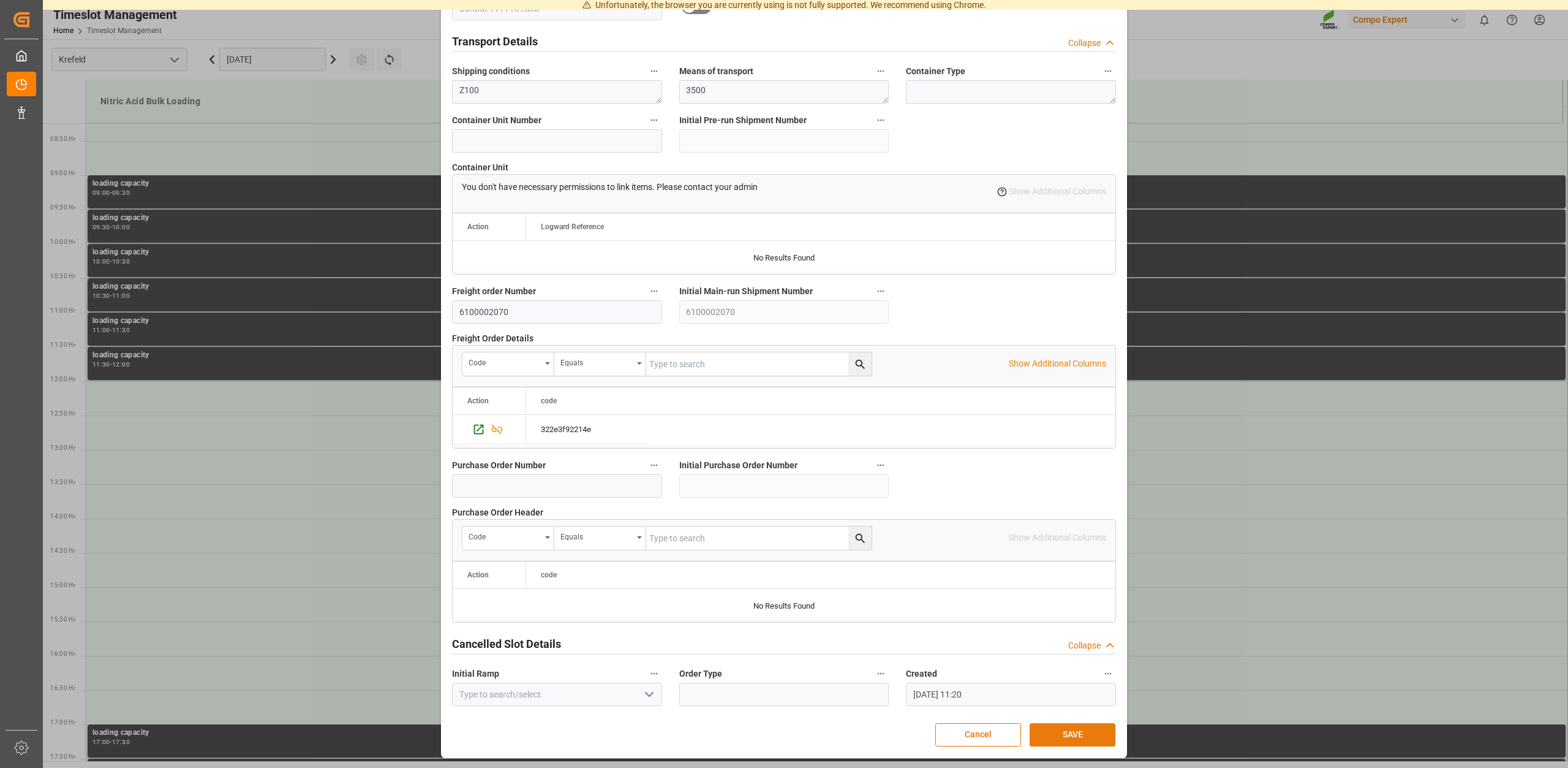
click at [1061, 734] on button "SAVE" at bounding box center [1072, 735] width 86 height 23
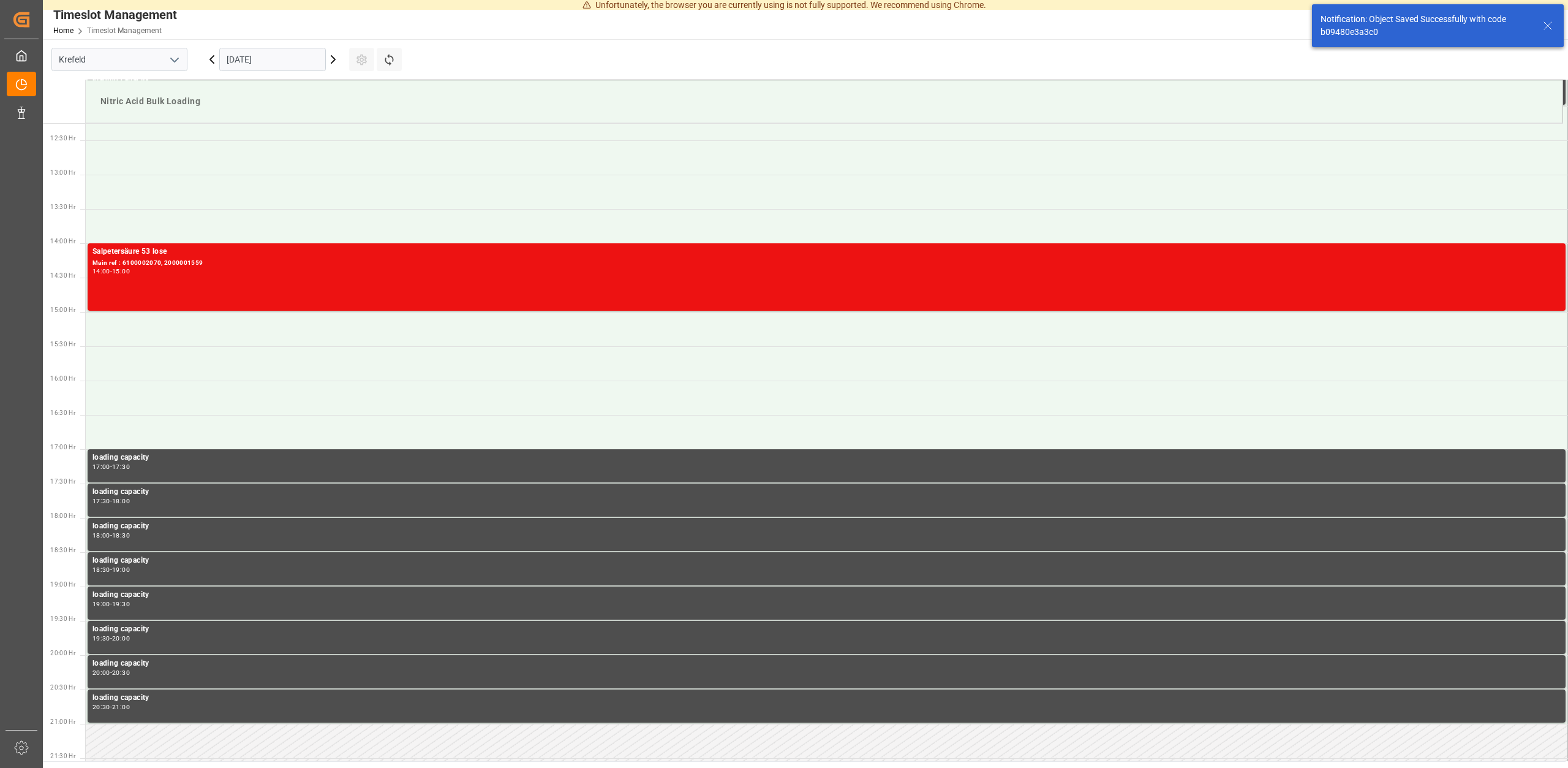
scroll to position [842, 0]
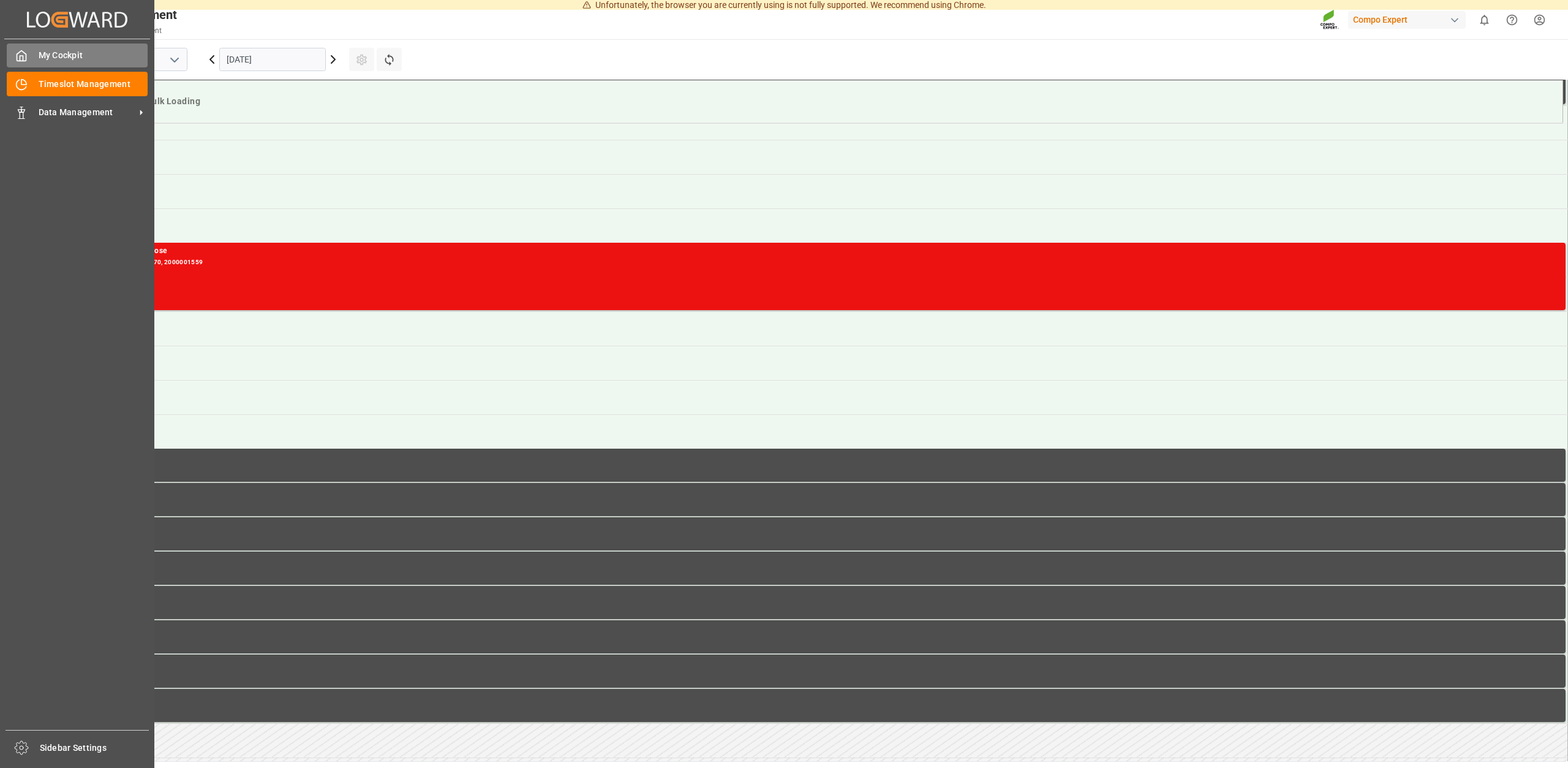
click at [58, 46] on div "My Cockpit My Cockpit" at bounding box center [77, 55] width 141 height 24
